Goal: Information Seeking & Learning: Find specific page/section

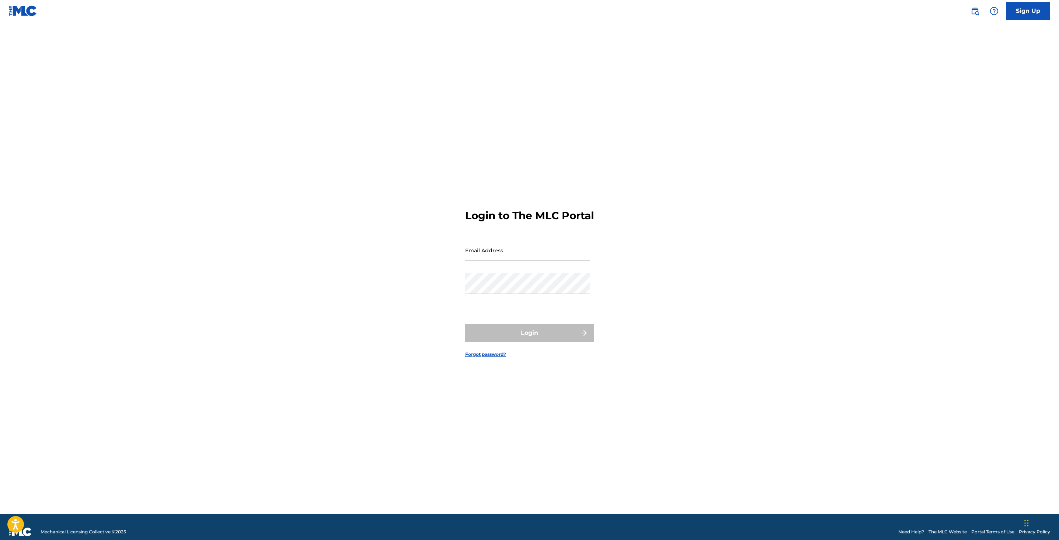
click at [499, 252] on input "Email Address" at bounding box center [527, 250] width 125 height 21
type input "[EMAIL_ADDRESS][DOMAIN_NAME]"
click at [515, 335] on button "Login" at bounding box center [529, 333] width 129 height 18
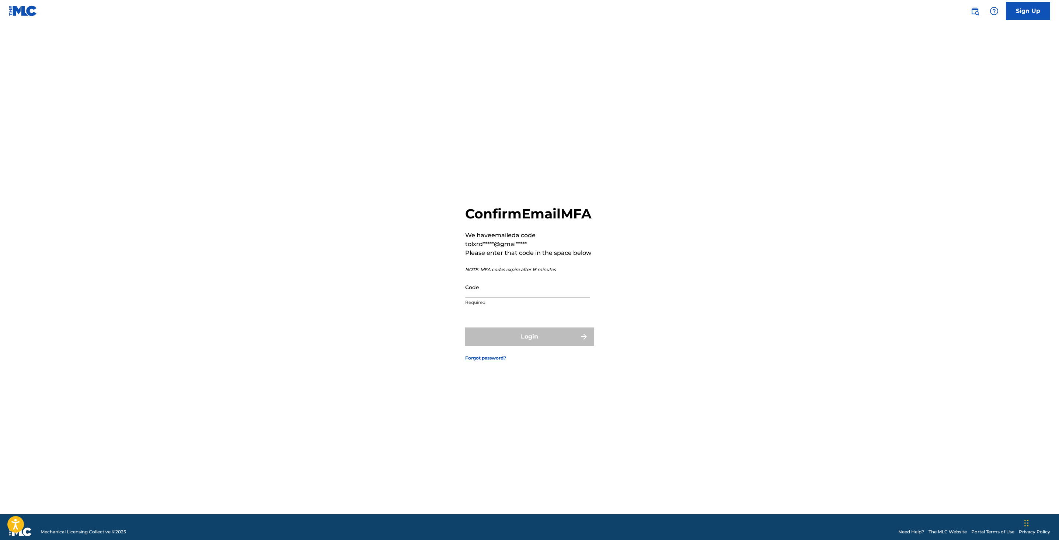
click at [494, 293] on input "Code" at bounding box center [527, 287] width 125 height 21
type input "522623"
click at [478, 344] on button "Login" at bounding box center [529, 337] width 129 height 18
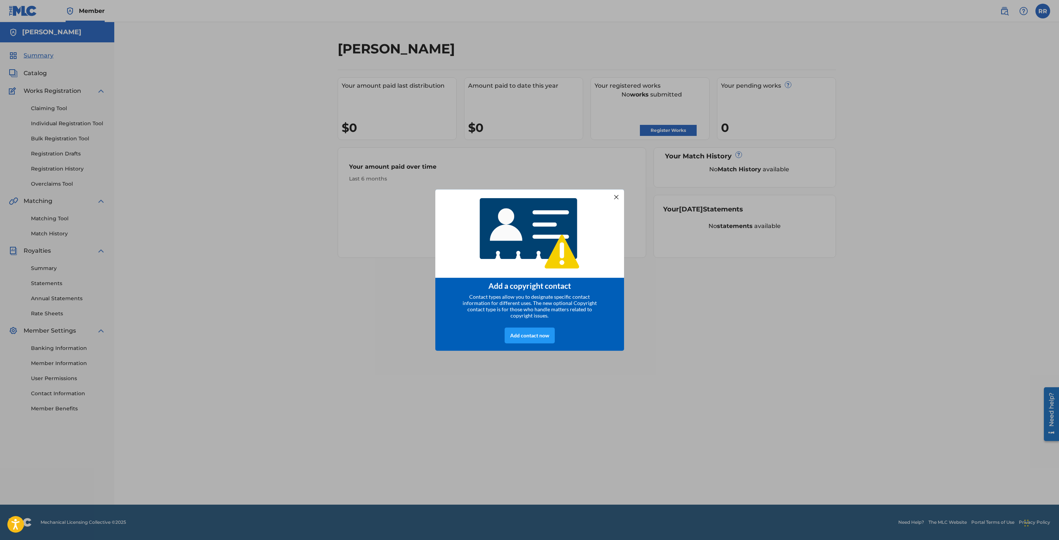
click at [618, 193] on div at bounding box center [616, 197] width 10 height 10
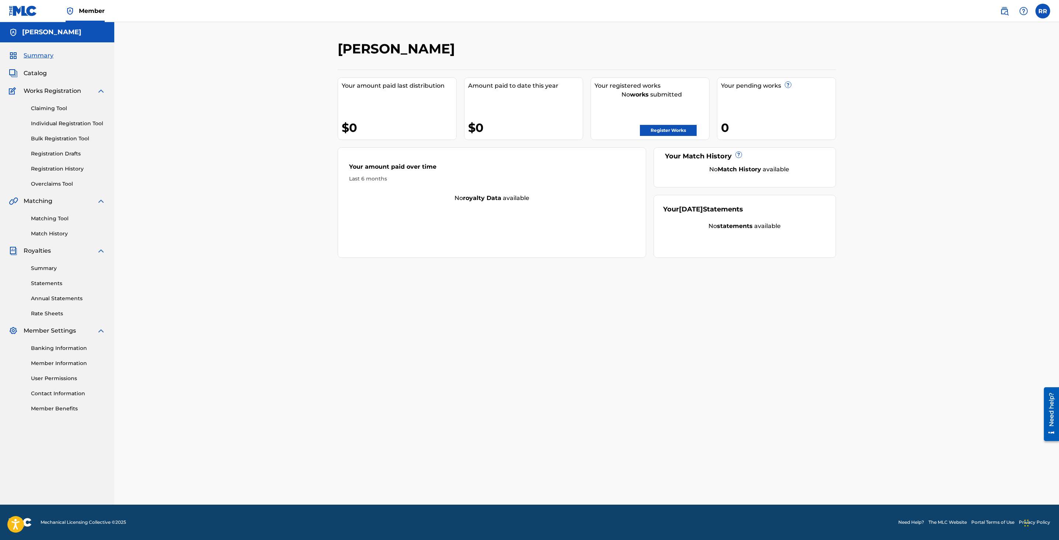
drag, startPoint x: 56, startPoint y: 77, endPoint x: 50, endPoint y: 77, distance: 5.9
click at [52, 77] on div "Catalog" at bounding box center [57, 73] width 97 height 9
click at [43, 77] on span "Catalog" at bounding box center [35, 73] width 23 height 9
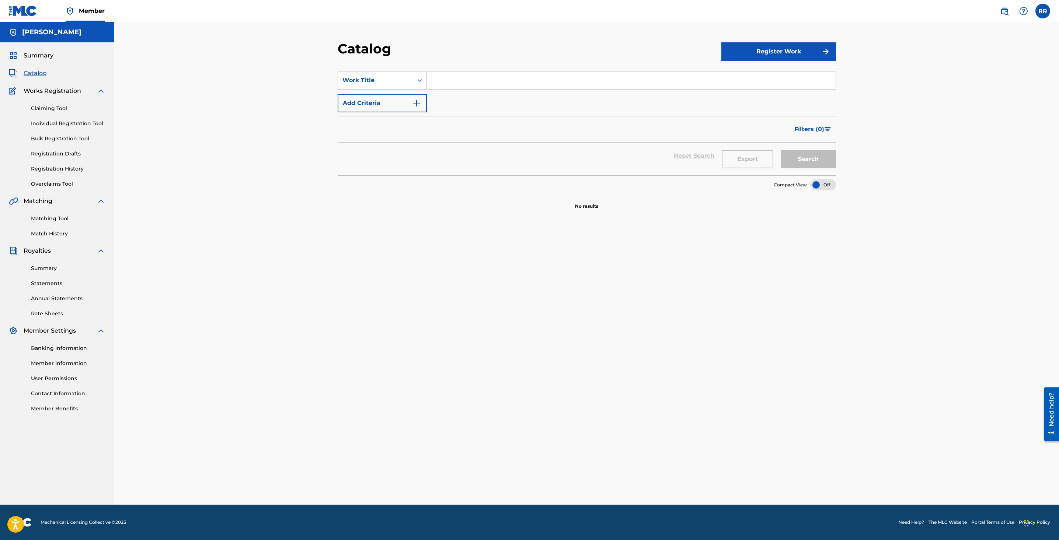
click at [785, 57] on button "Register Work" at bounding box center [778, 51] width 115 height 18
click at [757, 80] on link "Individual" at bounding box center [778, 76] width 115 height 18
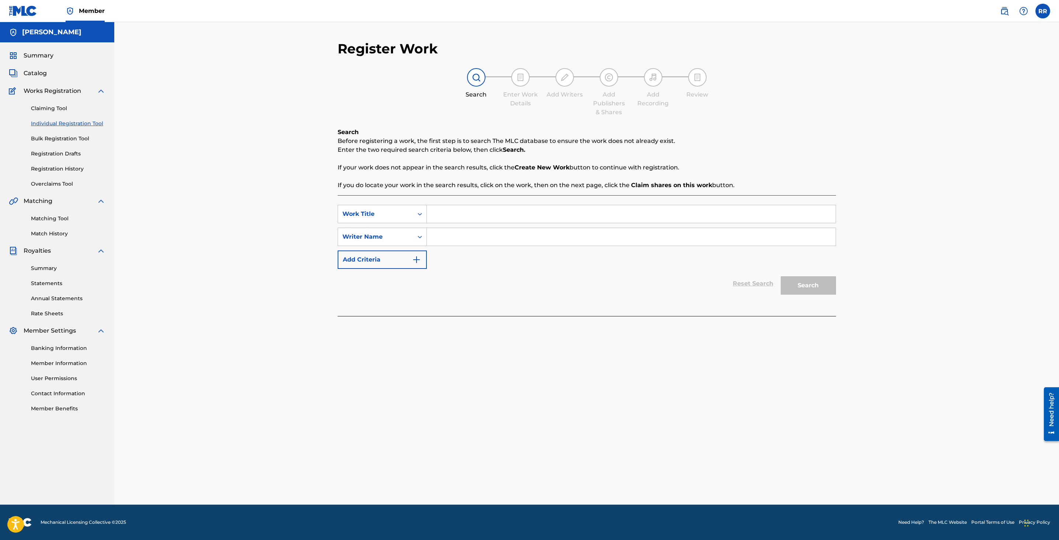
click at [447, 213] on input "Search Form" at bounding box center [631, 214] width 409 height 18
click at [435, 238] on input "Search Form" at bounding box center [631, 237] width 409 height 18
click at [63, 109] on link "Claiming Tool" at bounding box center [68, 109] width 74 height 8
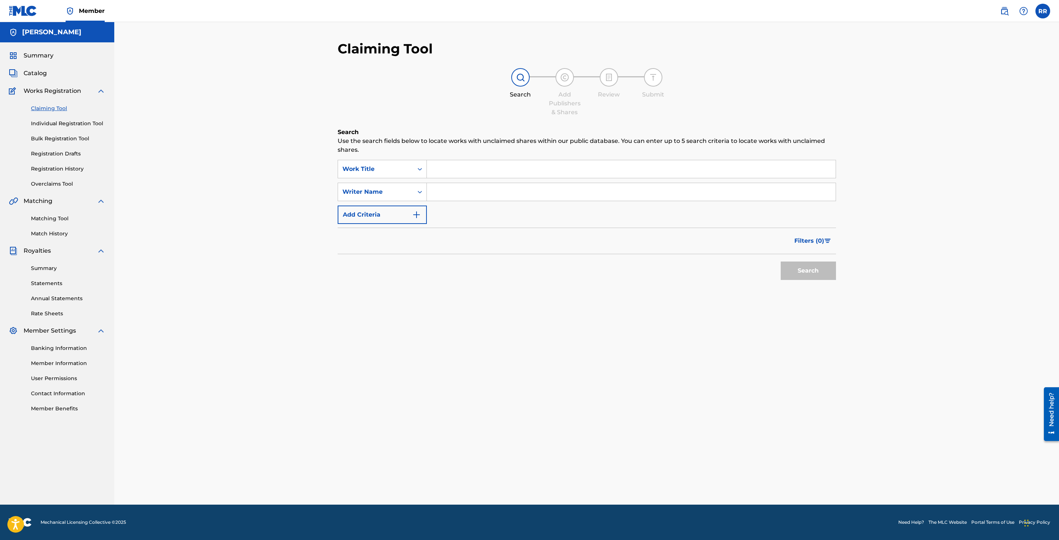
click at [41, 70] on span "Catalog" at bounding box center [35, 73] width 23 height 9
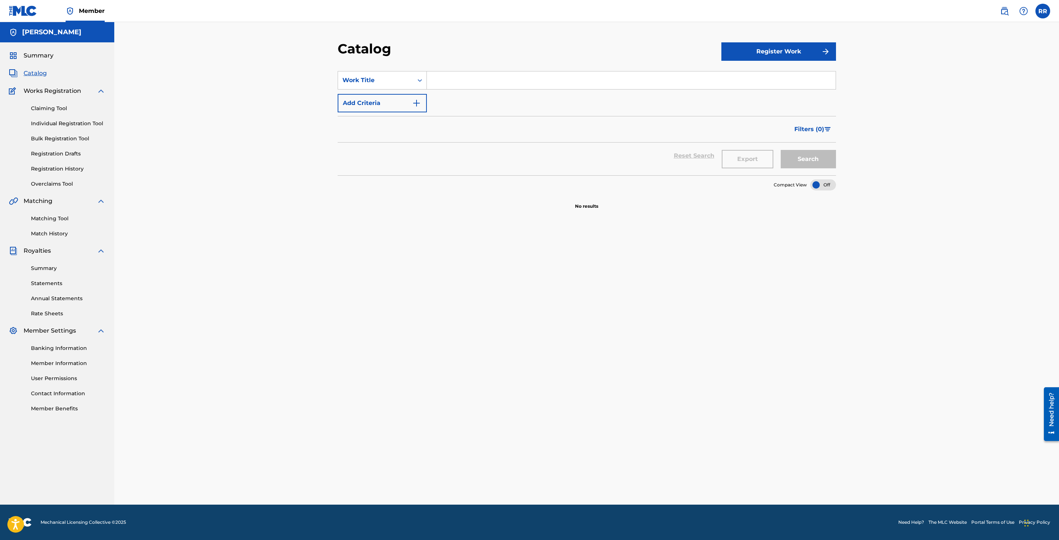
click at [60, 58] on div "Summary" at bounding box center [57, 55] width 97 height 9
click at [48, 58] on span "Summary" at bounding box center [39, 55] width 30 height 9
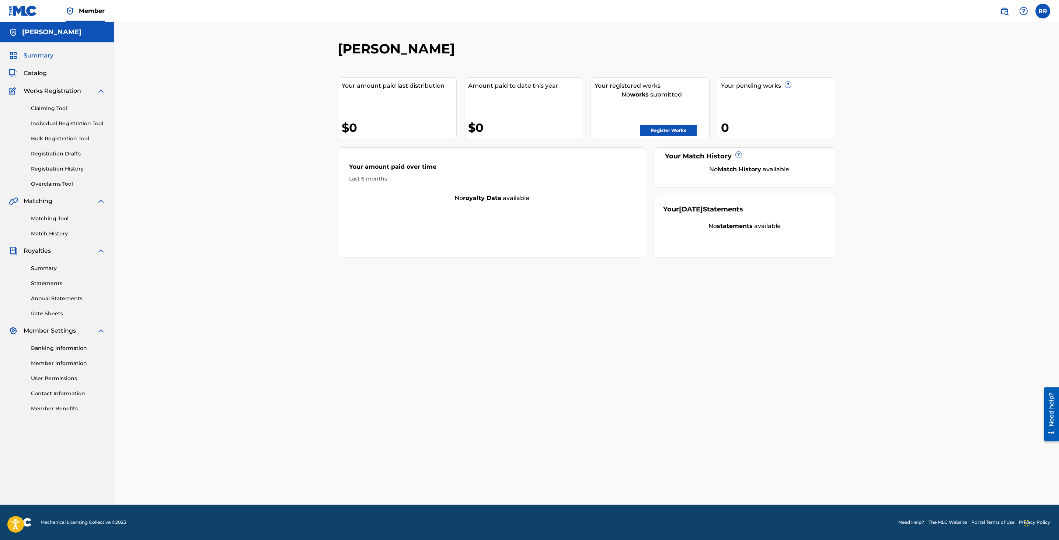
drag, startPoint x: 59, startPoint y: 86, endPoint x: 56, endPoint y: 93, distance: 7.3
click at [59, 87] on div "Summary Catalog Works Registration Claiming Tool Individual Registration Tool B…" at bounding box center [57, 231] width 114 height 379
click at [56, 94] on span "Works Registration" at bounding box center [52, 91] width 57 height 9
click at [56, 111] on link "Claiming Tool" at bounding box center [68, 109] width 74 height 8
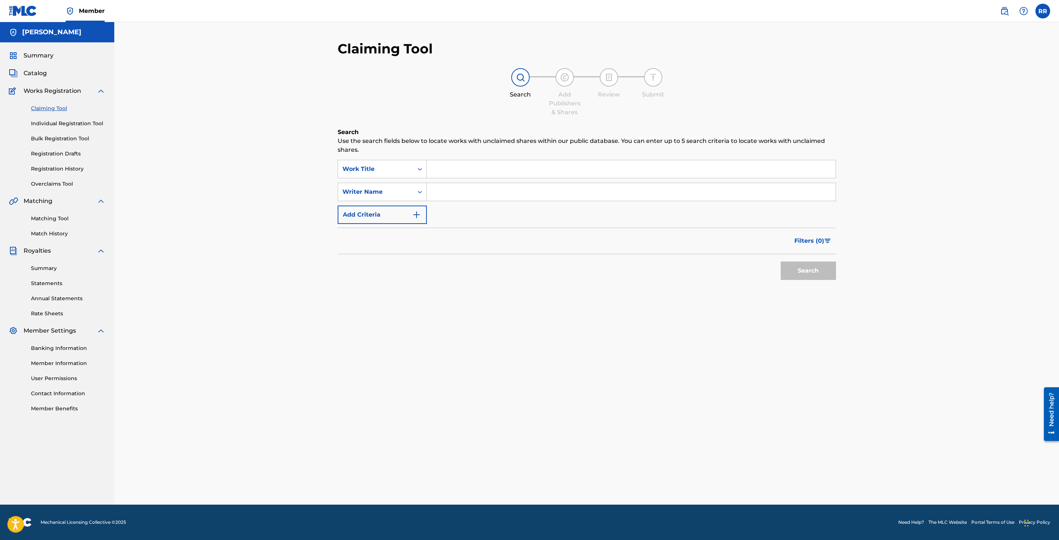
click at [461, 173] on input "Search Form" at bounding box center [631, 169] width 409 height 18
click at [1005, 10] on img at bounding box center [1004, 11] width 9 height 9
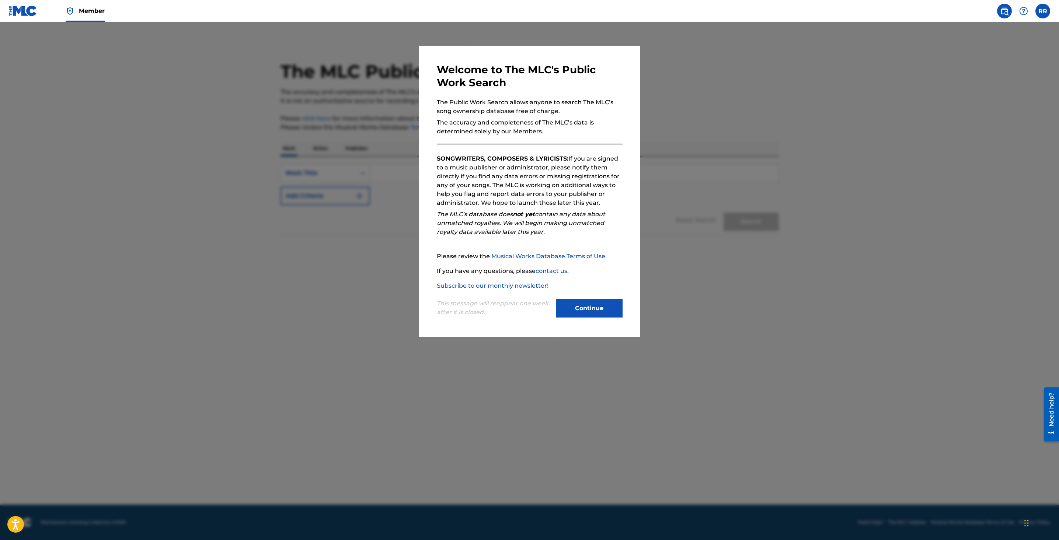
click at [589, 310] on button "Continue" at bounding box center [589, 308] width 66 height 18
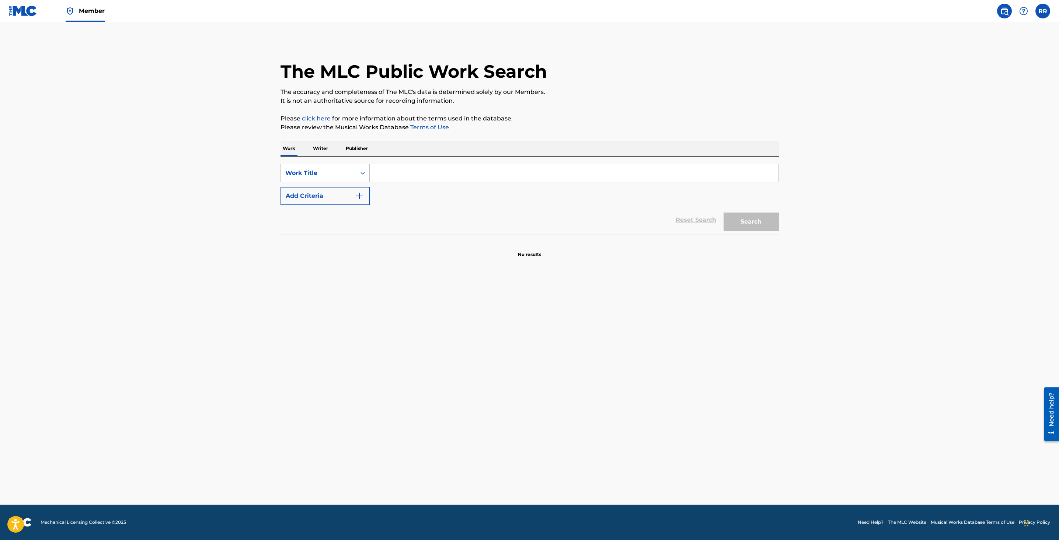
click at [23, 2] on link at bounding box center [23, 11] width 28 height 22
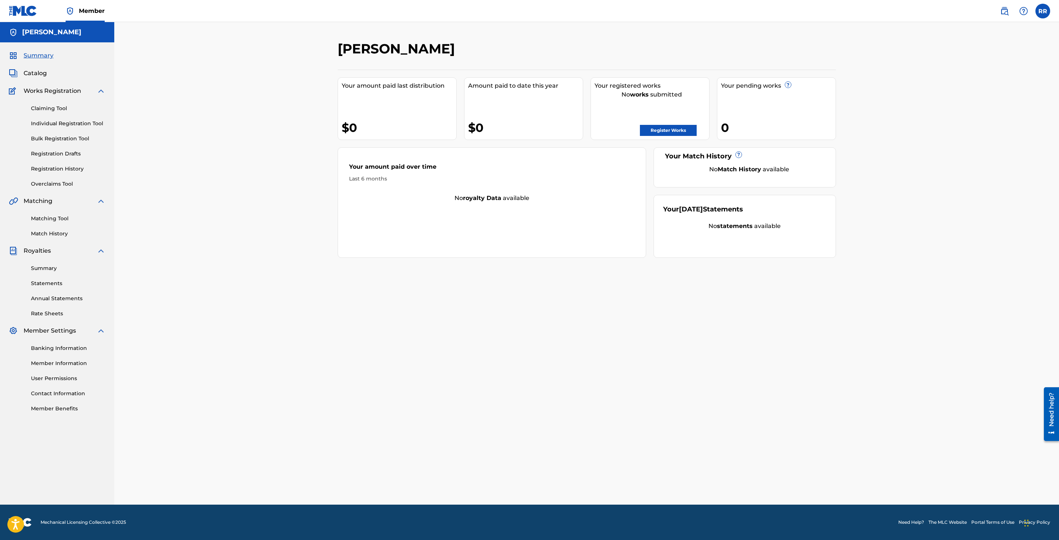
click at [44, 75] on span "Catalog" at bounding box center [35, 73] width 23 height 9
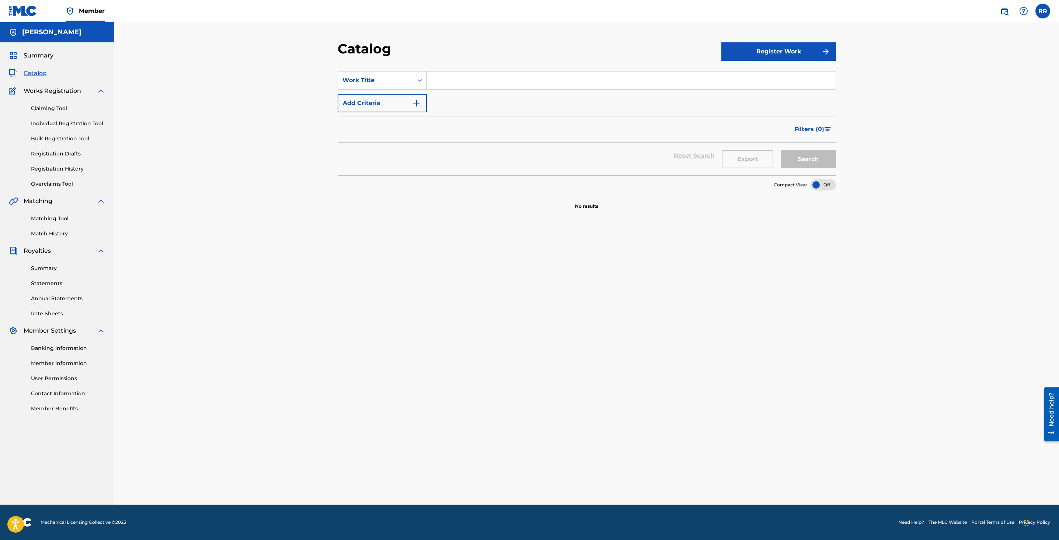
click at [402, 101] on button "Add Criteria" at bounding box center [382, 103] width 89 height 18
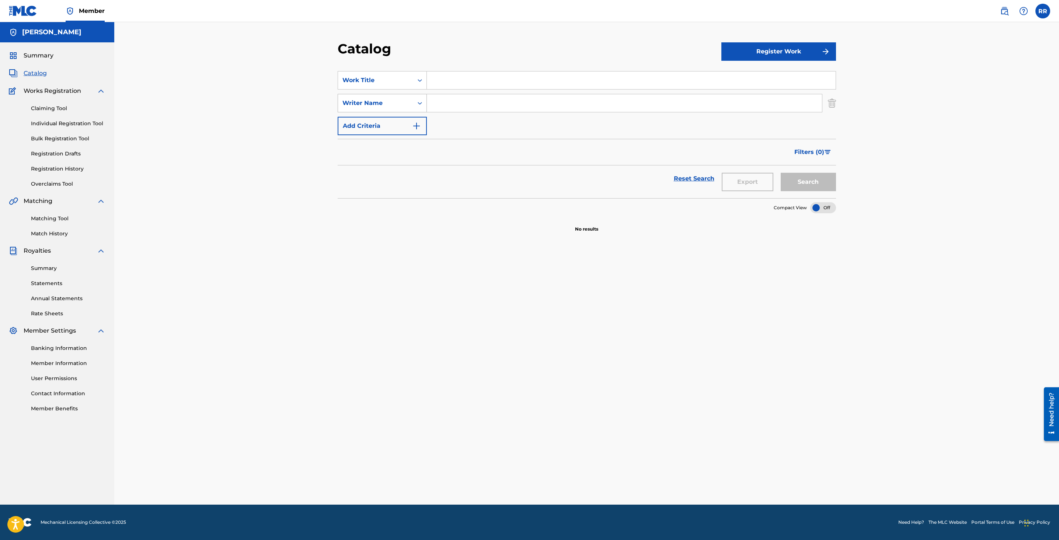
click at [421, 106] on icon "Search Form" at bounding box center [419, 103] width 7 height 7
click at [384, 178] on div "Artist" at bounding box center [382, 177] width 88 height 18
click at [476, 101] on input "Search Form" at bounding box center [624, 103] width 395 height 18
type input "Lxrd Astro"
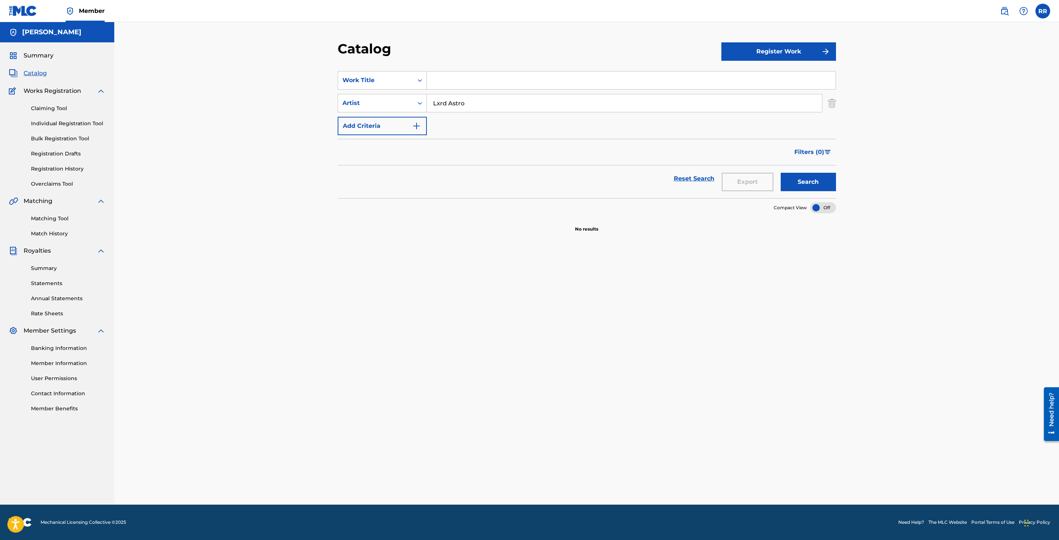
click at [781, 173] on button "Search" at bounding box center [808, 182] width 55 height 18
drag, startPoint x: 493, startPoint y: 103, endPoint x: 381, endPoint y: 97, distance: 112.2
click at [378, 97] on div "SearchWithCriteria8fdb789f-93a7-41f5-adbf-23e07d3c5472 Artist Lxrd Astro" at bounding box center [587, 103] width 498 height 18
click at [415, 111] on div "Search Form" at bounding box center [419, 103] width 13 height 18
drag, startPoint x: 504, startPoint y: 164, endPoint x: 473, endPoint y: 142, distance: 38.3
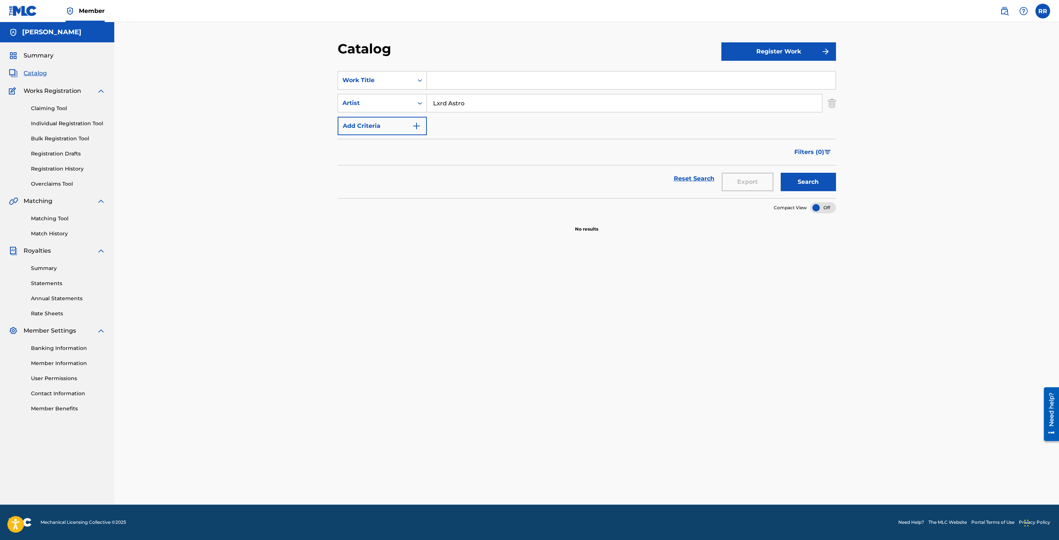
click at [504, 164] on div "Filters ( 0 )" at bounding box center [587, 152] width 498 height 27
click at [835, 105] on div "Catalog Register Work SearchWithCriteria26c3834c-d085-406c-be56-c2f62ad72a73 Wo…" at bounding box center [587, 273] width 516 height 464
click at [832, 104] on img "Search Form" at bounding box center [832, 103] width 8 height 18
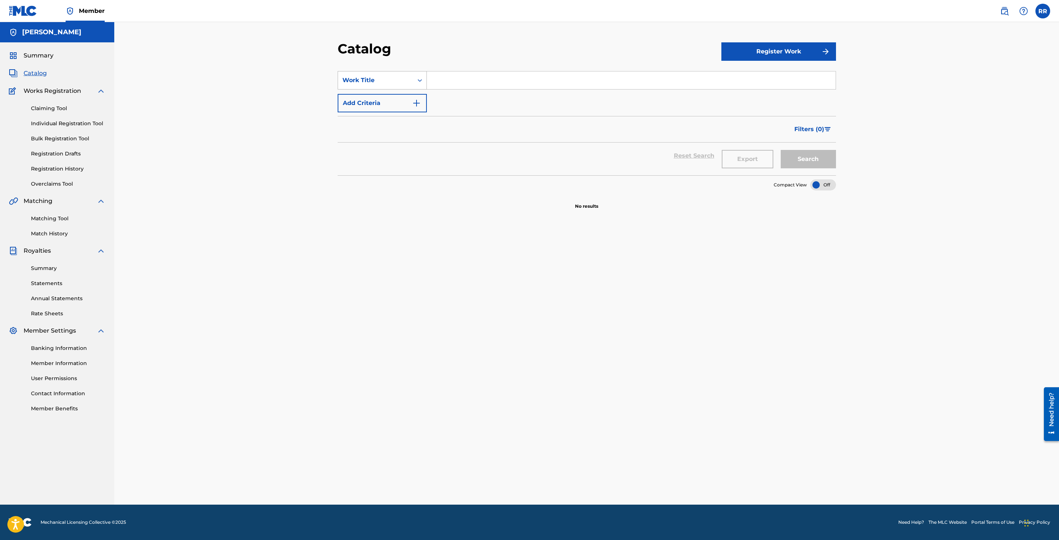
click at [397, 75] on div "Work Title" at bounding box center [375, 80] width 75 height 14
click at [343, 153] on div "Artist" at bounding box center [382, 154] width 88 height 18
click at [445, 80] on input "Search Form" at bounding box center [631, 81] width 409 height 18
paste input "Lxrd Astro"
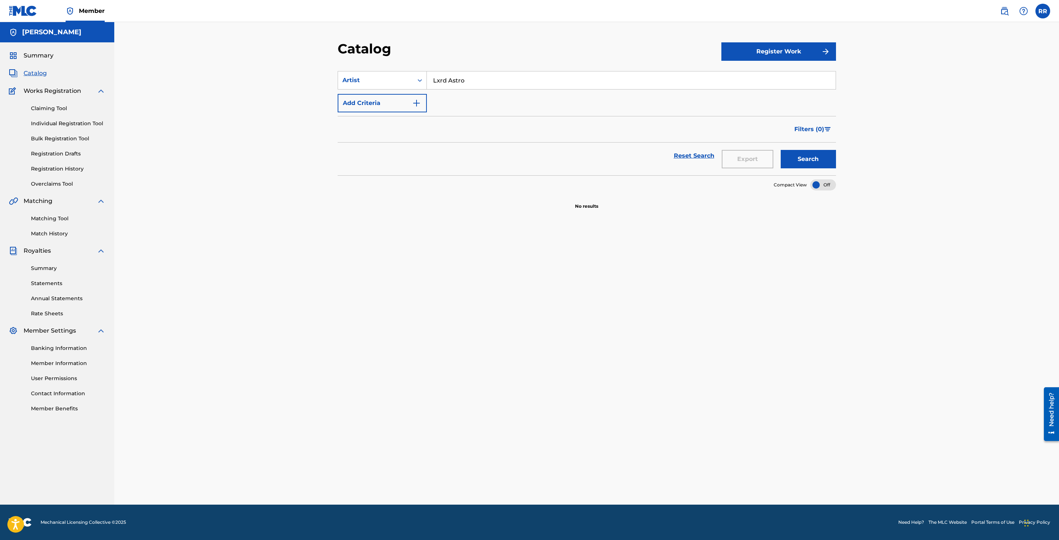
type input "Lxrd Astro"
click at [797, 151] on button "Search" at bounding box center [808, 159] width 55 height 18
click at [814, 61] on div "Register Work" at bounding box center [778, 52] width 115 height 22
click at [814, 52] on button "Register Work" at bounding box center [778, 51] width 115 height 18
click at [755, 73] on link "Individual" at bounding box center [778, 76] width 115 height 18
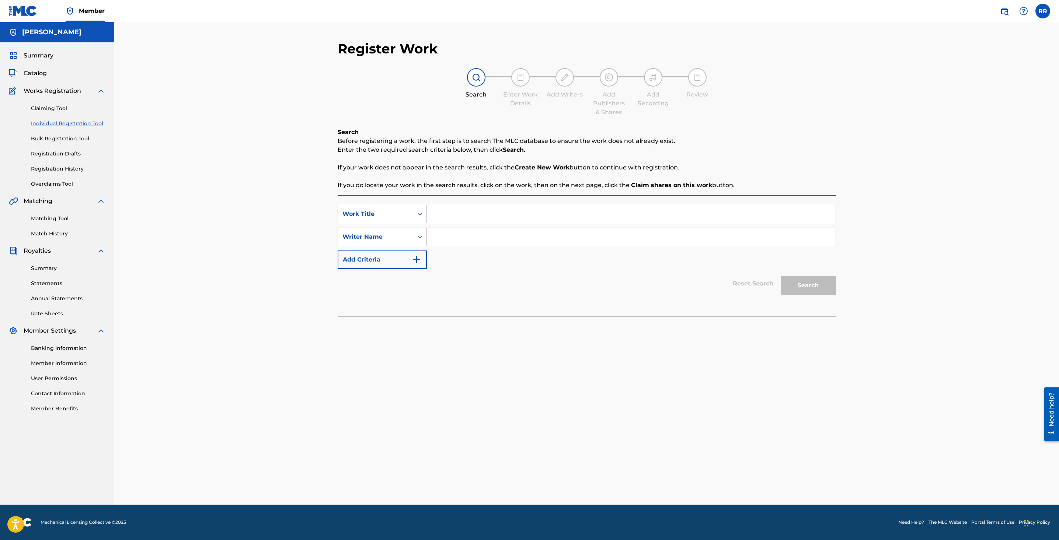
click at [462, 237] on input "Search Form" at bounding box center [631, 237] width 409 height 18
click at [399, 242] on div "Writer Name" at bounding box center [375, 237] width 75 height 14
click at [56, 95] on span "Works Registration" at bounding box center [52, 91] width 57 height 9
drag, startPoint x: 50, startPoint y: 104, endPoint x: 57, endPoint y: 77, distance: 27.8
click at [50, 104] on div "Claiming Tool Individual Registration Tool Bulk Registration Tool Registration …" at bounding box center [57, 141] width 97 height 93
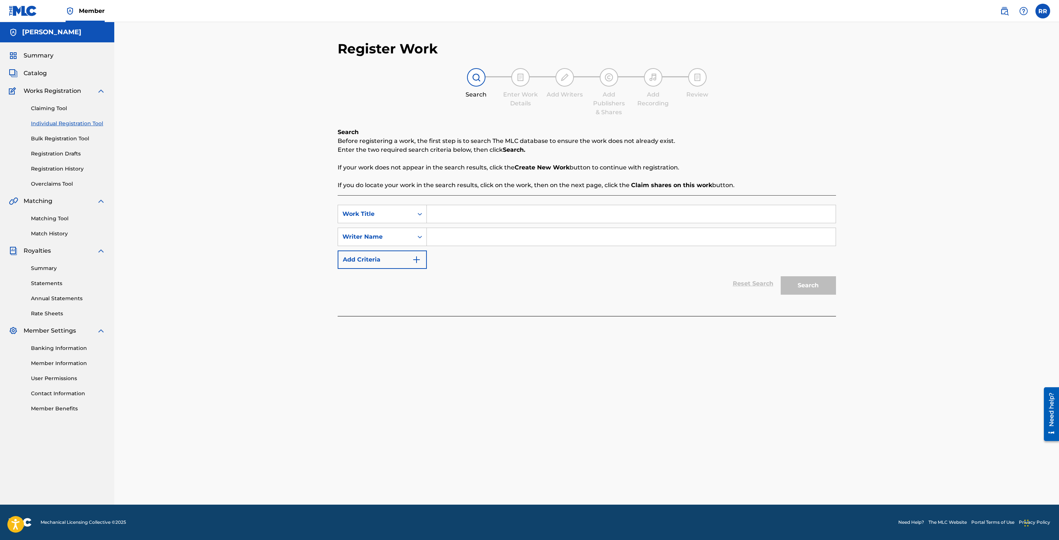
drag, startPoint x: 57, startPoint y: 63, endPoint x: 50, endPoint y: 66, distance: 7.9
click at [57, 63] on div "Summary Catalog Works Registration Claiming Tool Individual Registration Tool B…" at bounding box center [57, 231] width 114 height 379
click at [37, 70] on span "Catalog" at bounding box center [35, 73] width 23 height 9
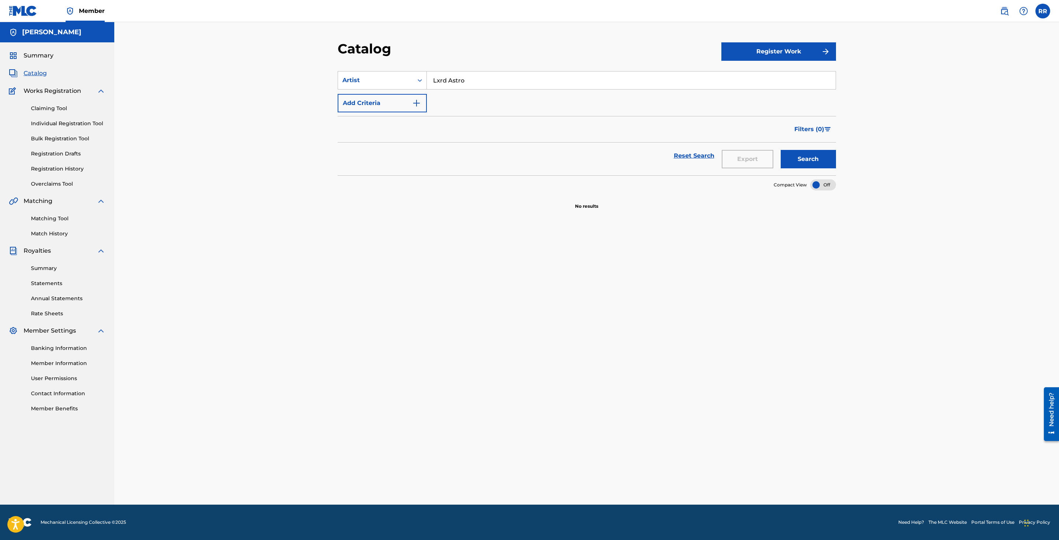
click at [55, 59] on div "Summary" at bounding box center [57, 55] width 97 height 9
click at [52, 58] on span "Summary" at bounding box center [39, 55] width 30 height 9
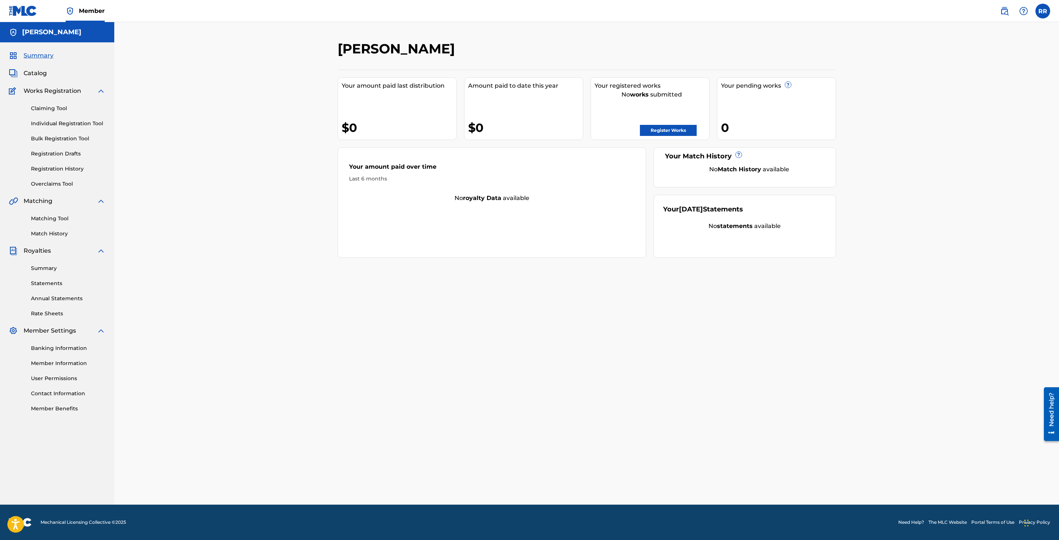
click at [654, 124] on div "Register Works" at bounding box center [652, 128] width 115 height 15
click at [653, 128] on link "Register Works" at bounding box center [668, 130] width 57 height 11
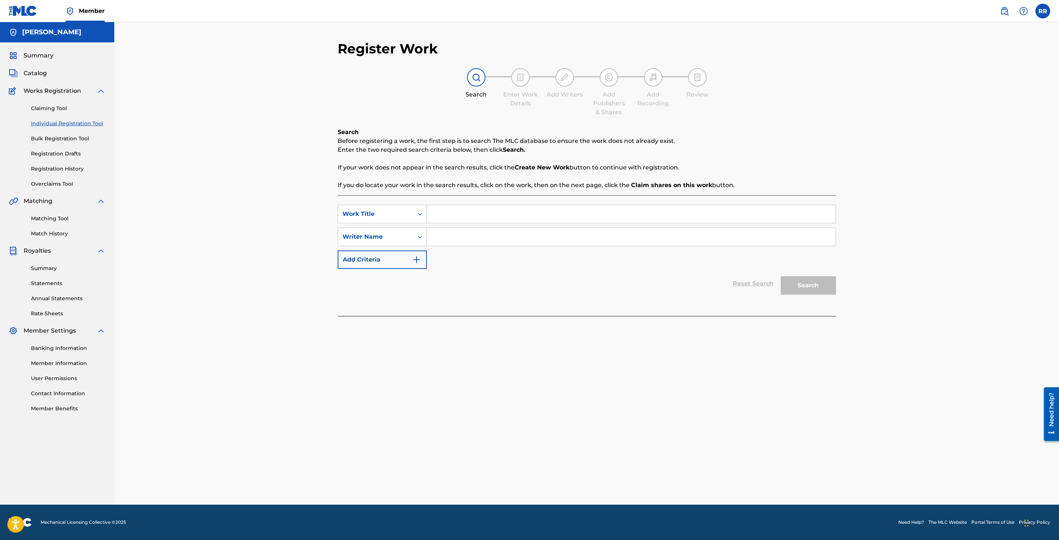
click at [470, 215] on input "Search Form" at bounding box center [631, 214] width 409 height 18
click at [516, 72] on div at bounding box center [520, 77] width 18 height 18
click at [466, 221] on input "Search Form" at bounding box center [631, 214] width 409 height 18
drag, startPoint x: 436, startPoint y: 247, endPoint x: 443, endPoint y: 243, distance: 7.9
click at [437, 247] on div "SearchWithCriteria7aeb1e0c-7b53-4905-96d3-ff26318b88f7 Work Title SearchWithCri…" at bounding box center [587, 237] width 498 height 64
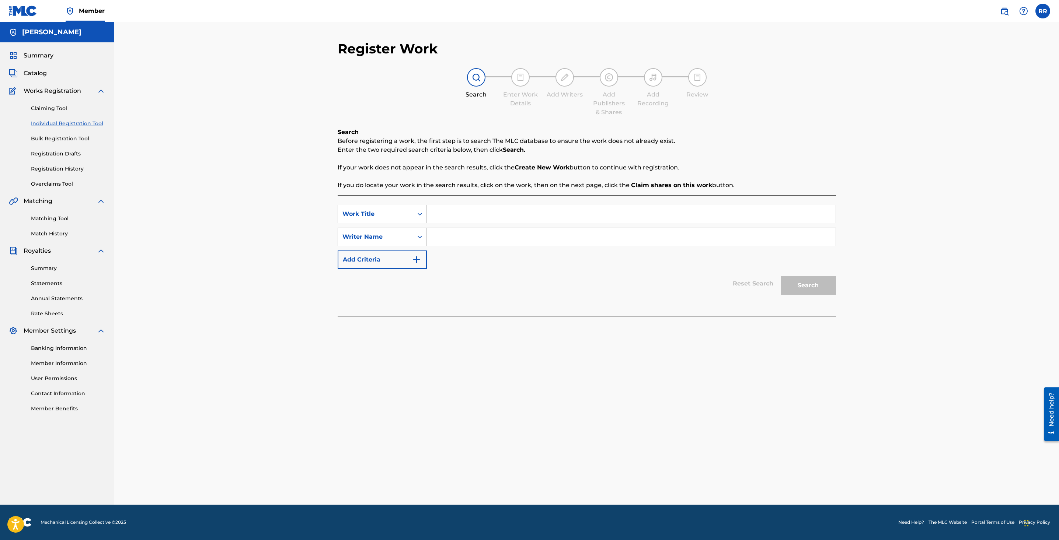
click at [443, 243] on input "Search Form" at bounding box center [631, 237] width 409 height 18
type input "Lxrd Astro"
